Goal: Information Seeking & Learning: Learn about a topic

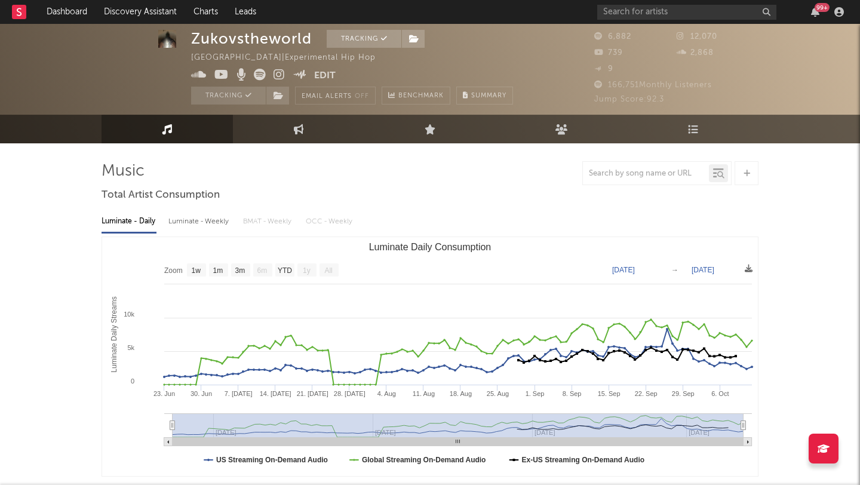
select select "1w"
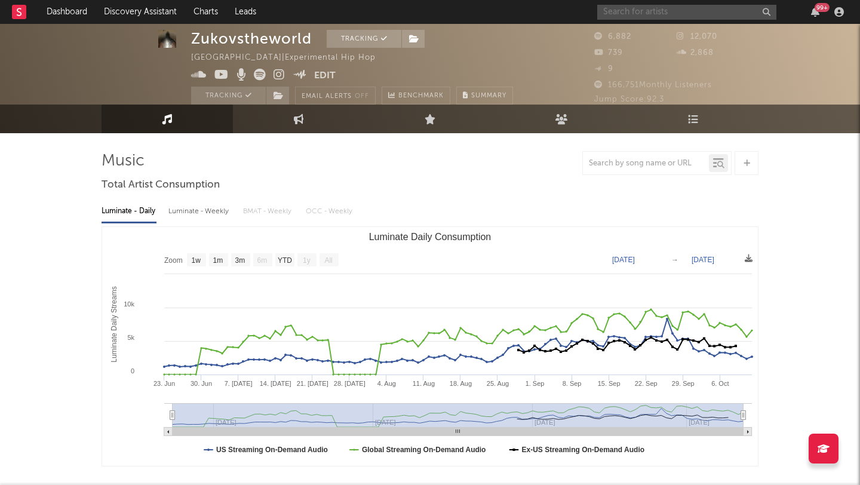
click at [681, 9] on input "text" at bounding box center [686, 12] width 179 height 15
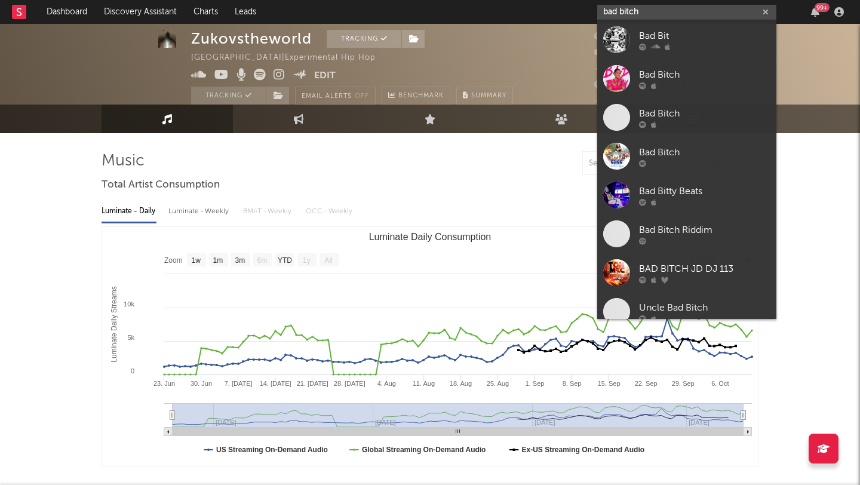
click at [640, 12] on input "bad bitch" at bounding box center [686, 12] width 179 height 15
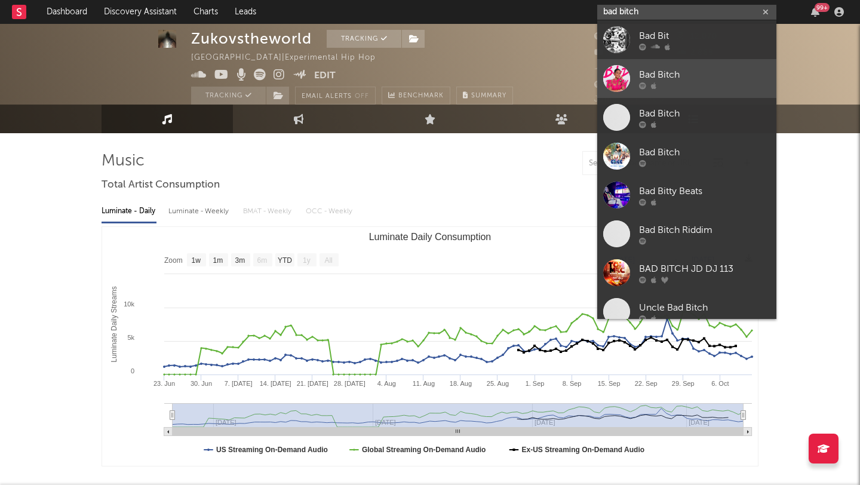
type input "bad bitch"
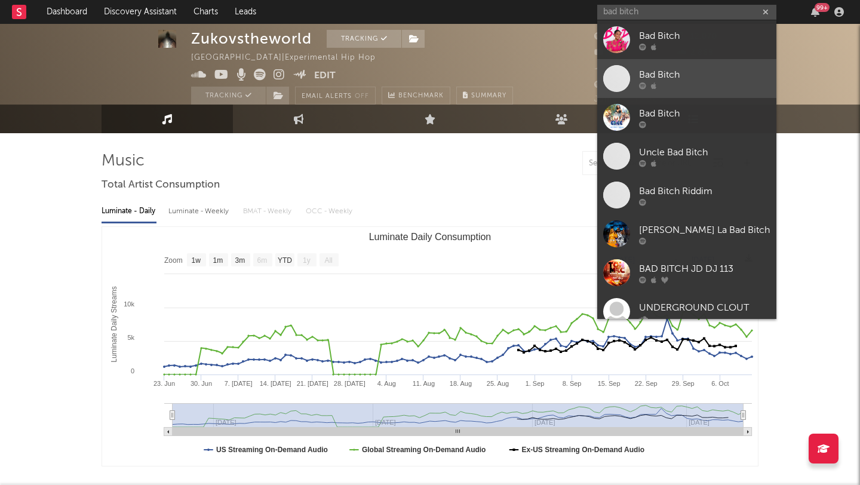
click at [612, 73] on span at bounding box center [616, 78] width 27 height 27
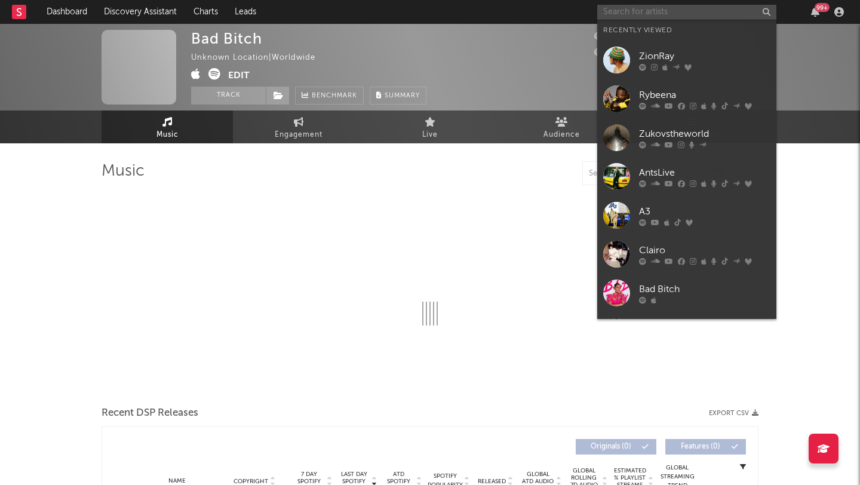
click at [645, 6] on input "text" at bounding box center [686, 12] width 179 height 15
select select "1w"
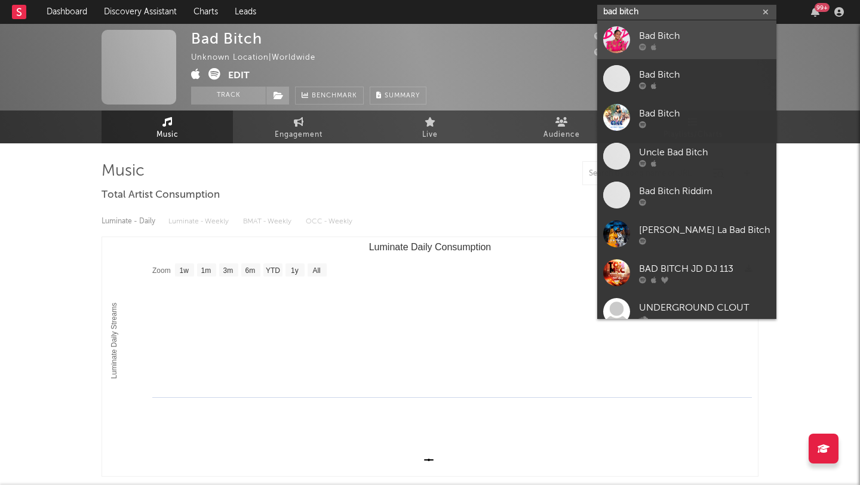
type input "bad bitch"
click at [648, 30] on div "Bad Bitch" at bounding box center [704, 36] width 131 height 14
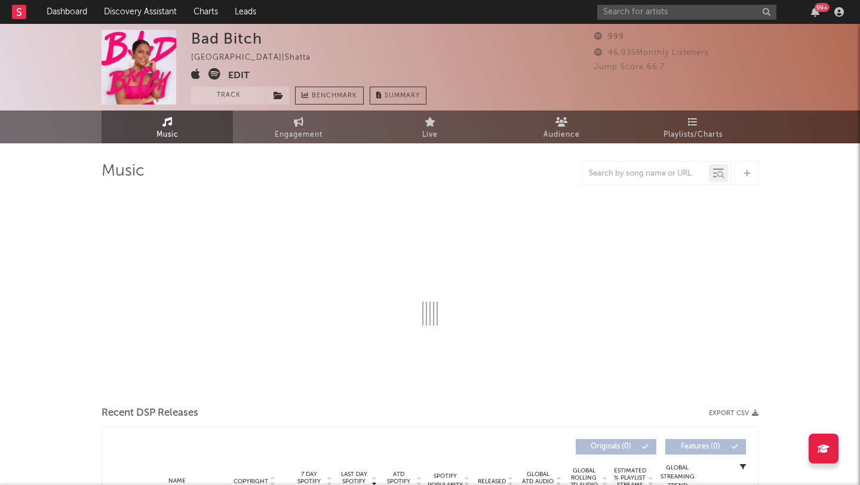
select select "1w"
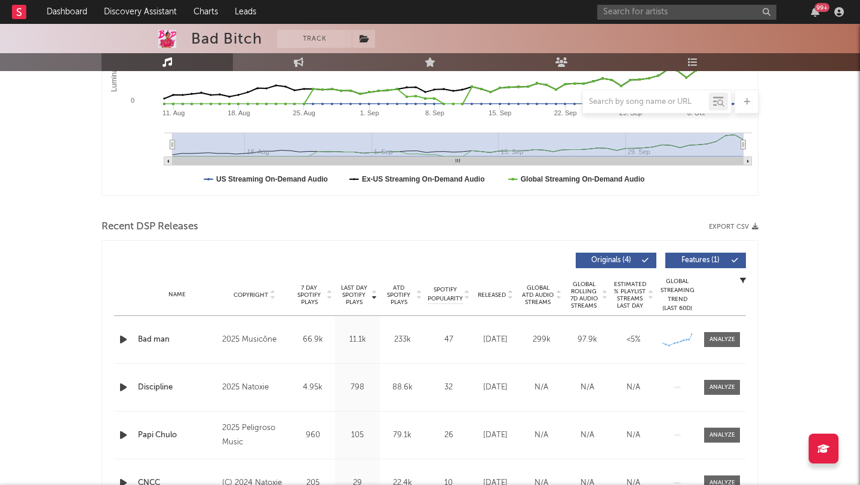
scroll to position [345, 0]
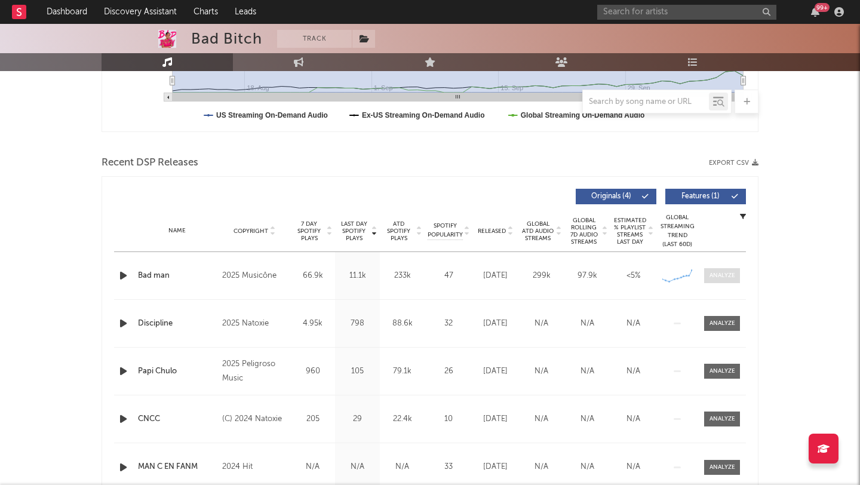
click at [726, 278] on div at bounding box center [723, 275] width 26 height 9
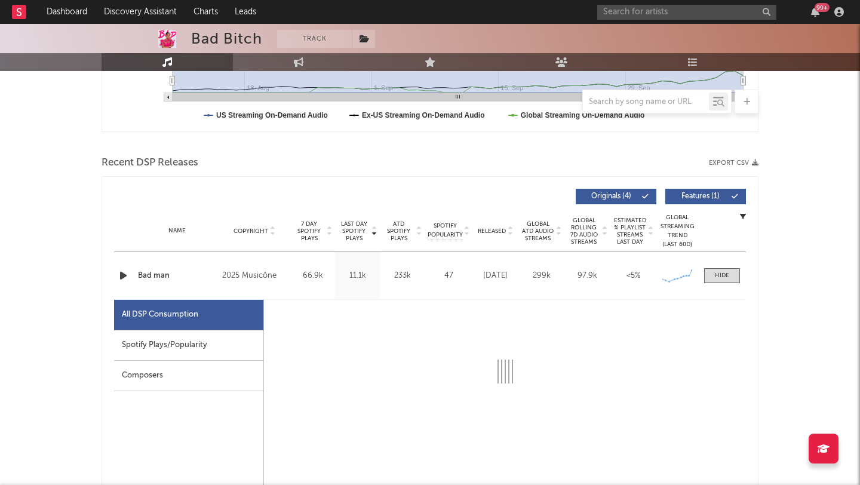
select select "1w"
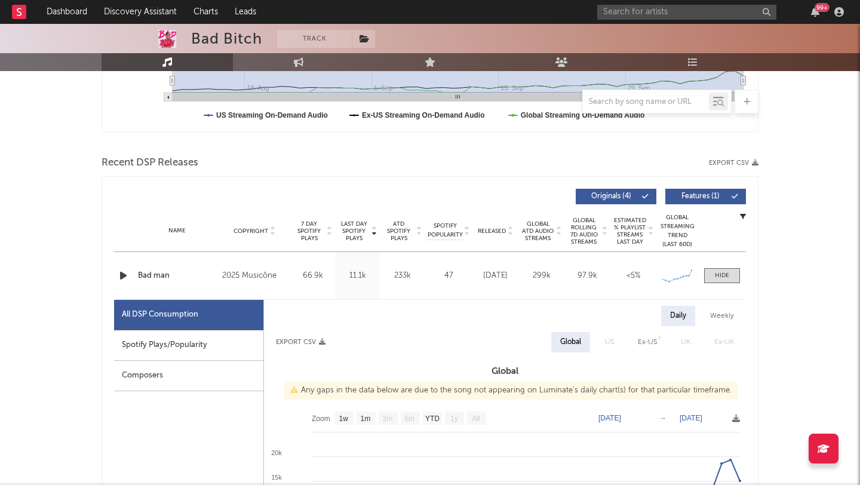
click at [189, 342] on div "Spotify Plays/Popularity" at bounding box center [188, 345] width 149 height 30
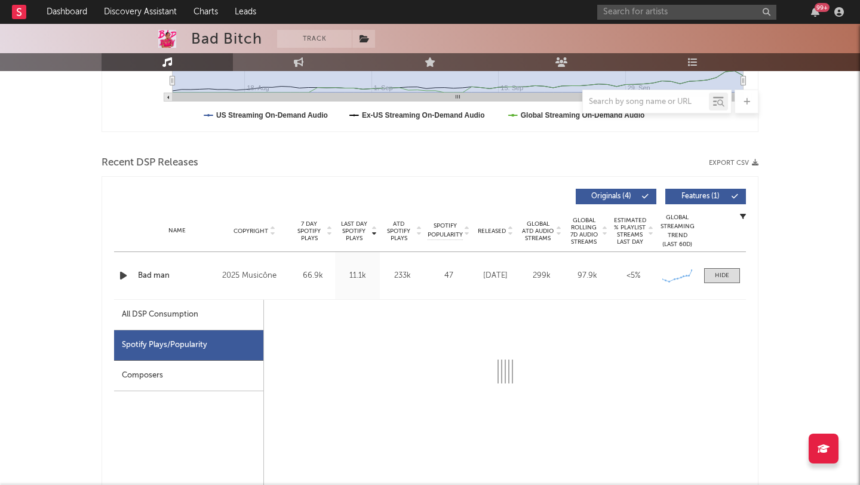
select select "1w"
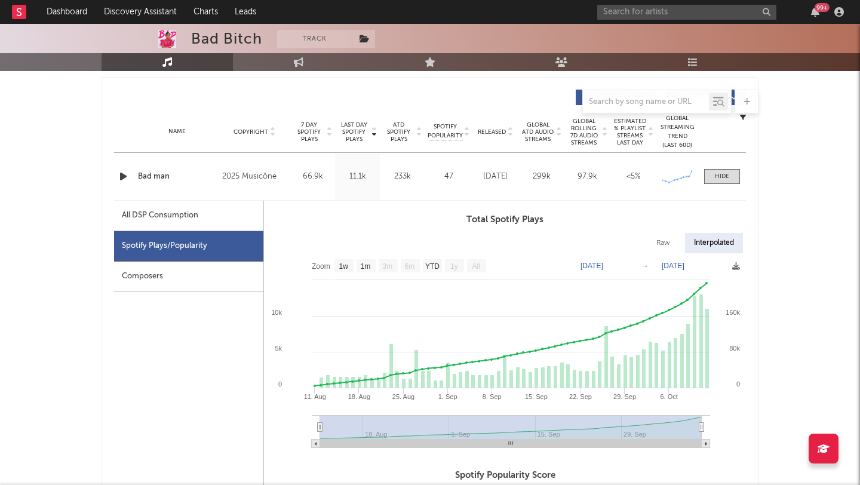
scroll to position [477, 0]
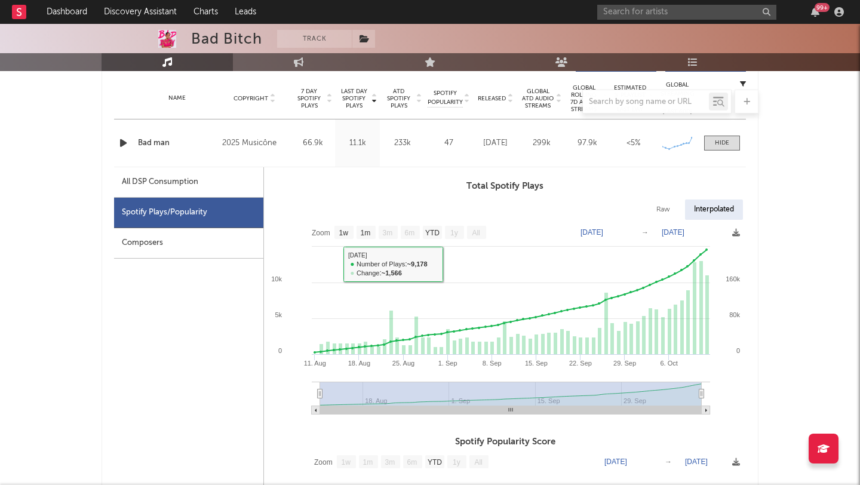
click at [185, 192] on div "All DSP Consumption" at bounding box center [188, 182] width 149 height 30
select select "1w"
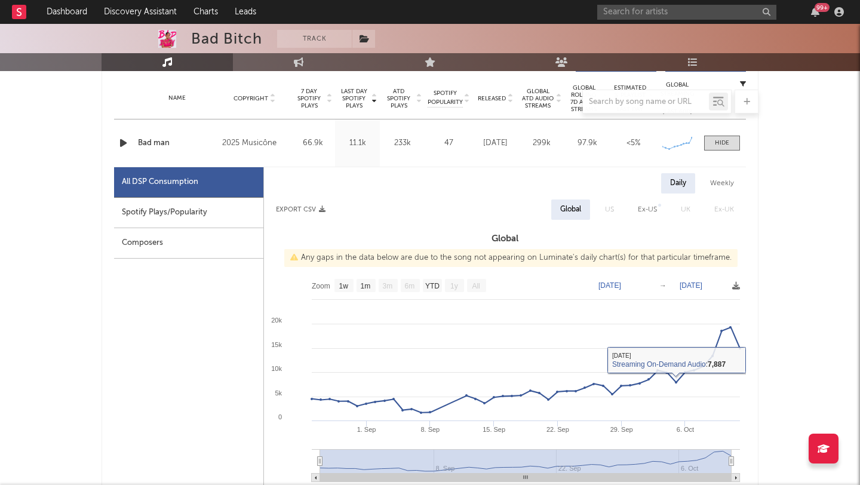
click at [191, 217] on div "Spotify Plays/Popularity" at bounding box center [188, 213] width 149 height 30
select select "1w"
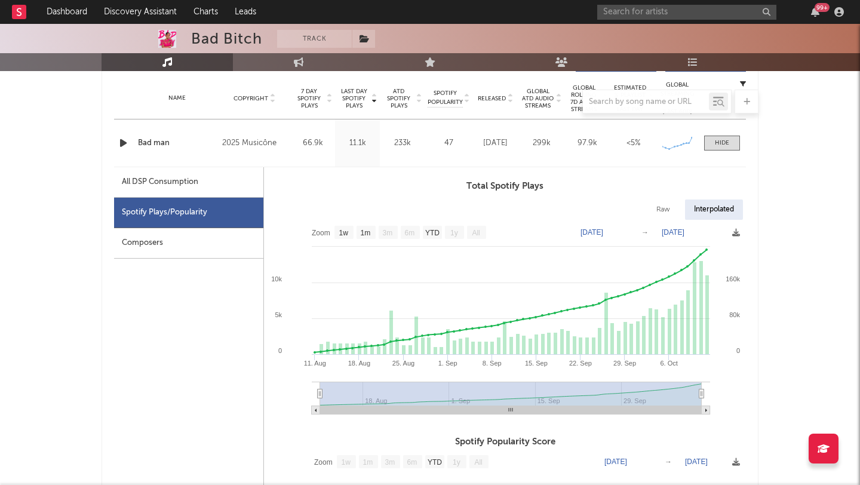
click at [175, 189] on div "All DSP Consumption" at bounding box center [160, 182] width 76 height 14
select select "1w"
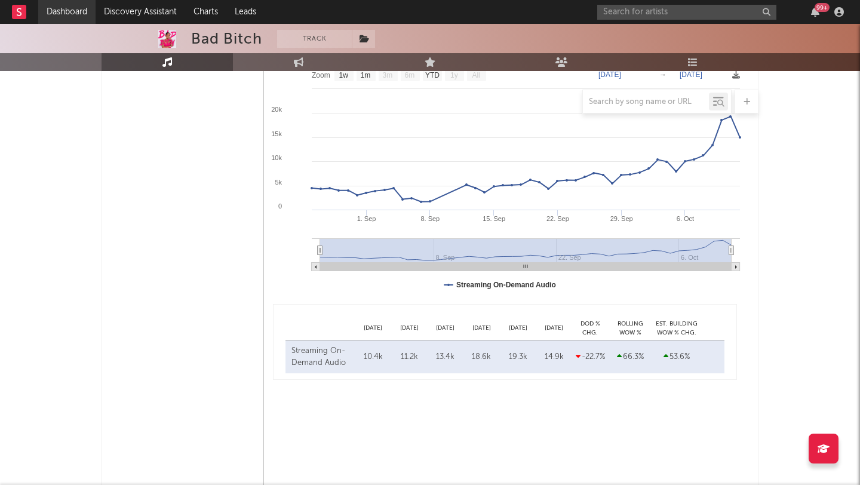
scroll to position [364, 0]
